Goal: Book appointment/travel/reservation

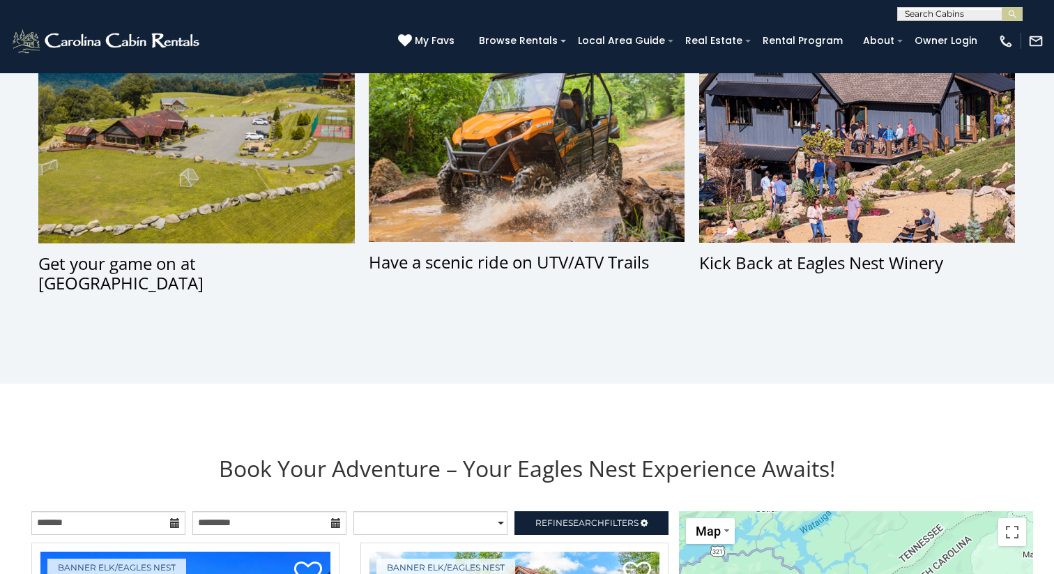
scroll to position [1149, 0]
